Goal: Information Seeking & Learning: Check status

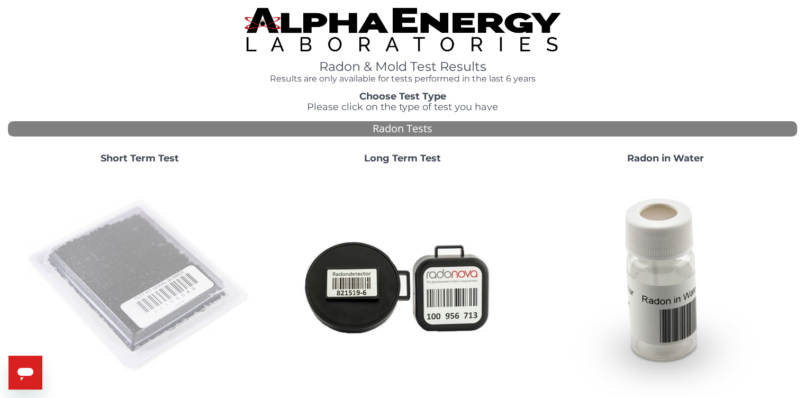
click at [112, 281] on img at bounding box center [139, 285] width 227 height 227
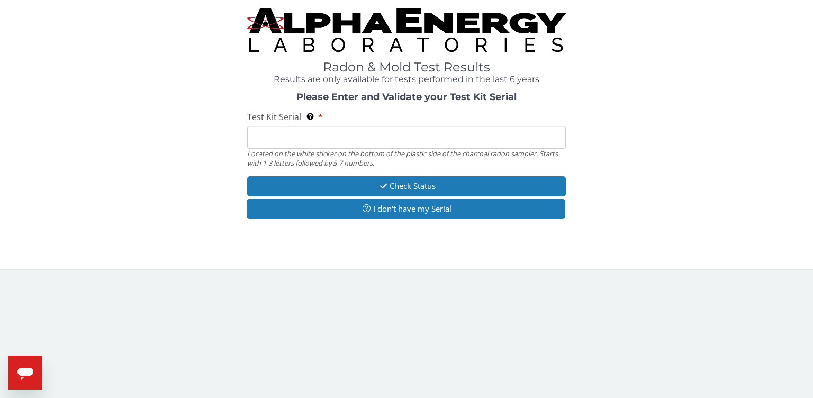
click at [271, 135] on input "Test Kit Serial Located on the white sticker on the bottom of the plastic side …" at bounding box center [406, 137] width 318 height 23
type input "FE437086"
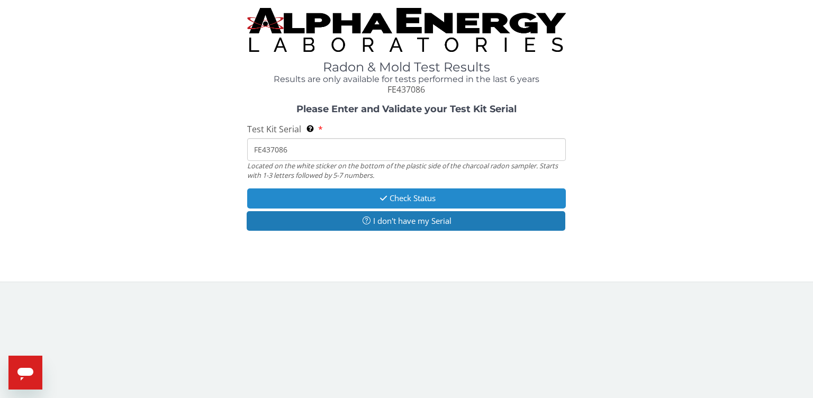
click at [339, 201] on button "Check Status" at bounding box center [406, 198] width 318 height 20
